Goal: Transaction & Acquisition: Purchase product/service

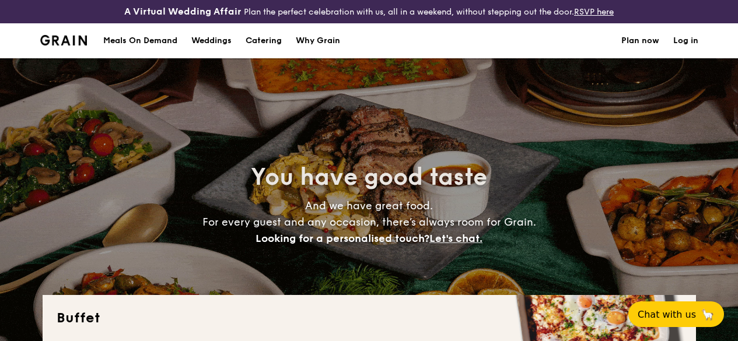
select select
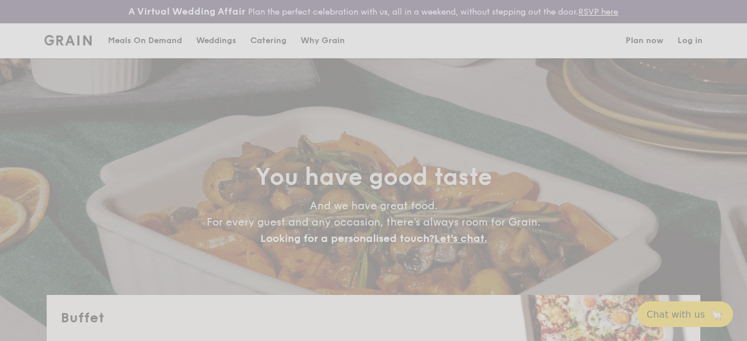
click at [165, 53] on div "Weddings by [PERSON_NAME] presents Plan the perfect celebration with us, all in…" at bounding box center [373, 170] width 747 height 341
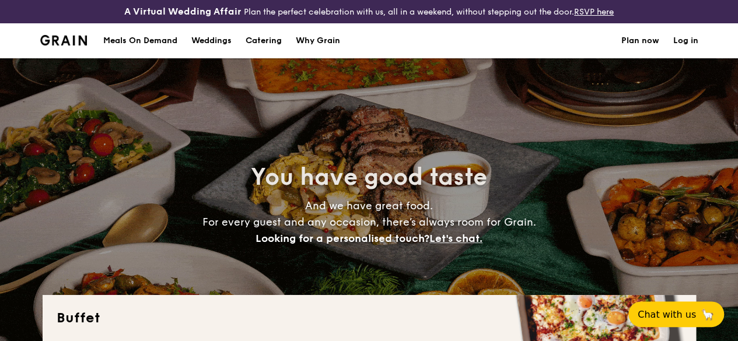
click at [160, 50] on div "Meals On Demand" at bounding box center [140, 40] width 74 height 35
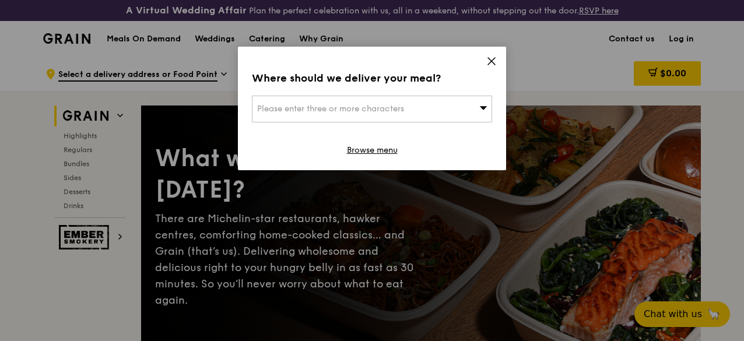
click at [491, 61] on icon at bounding box center [491, 61] width 7 height 7
